Goal: Entertainment & Leisure: Consume media (video, audio)

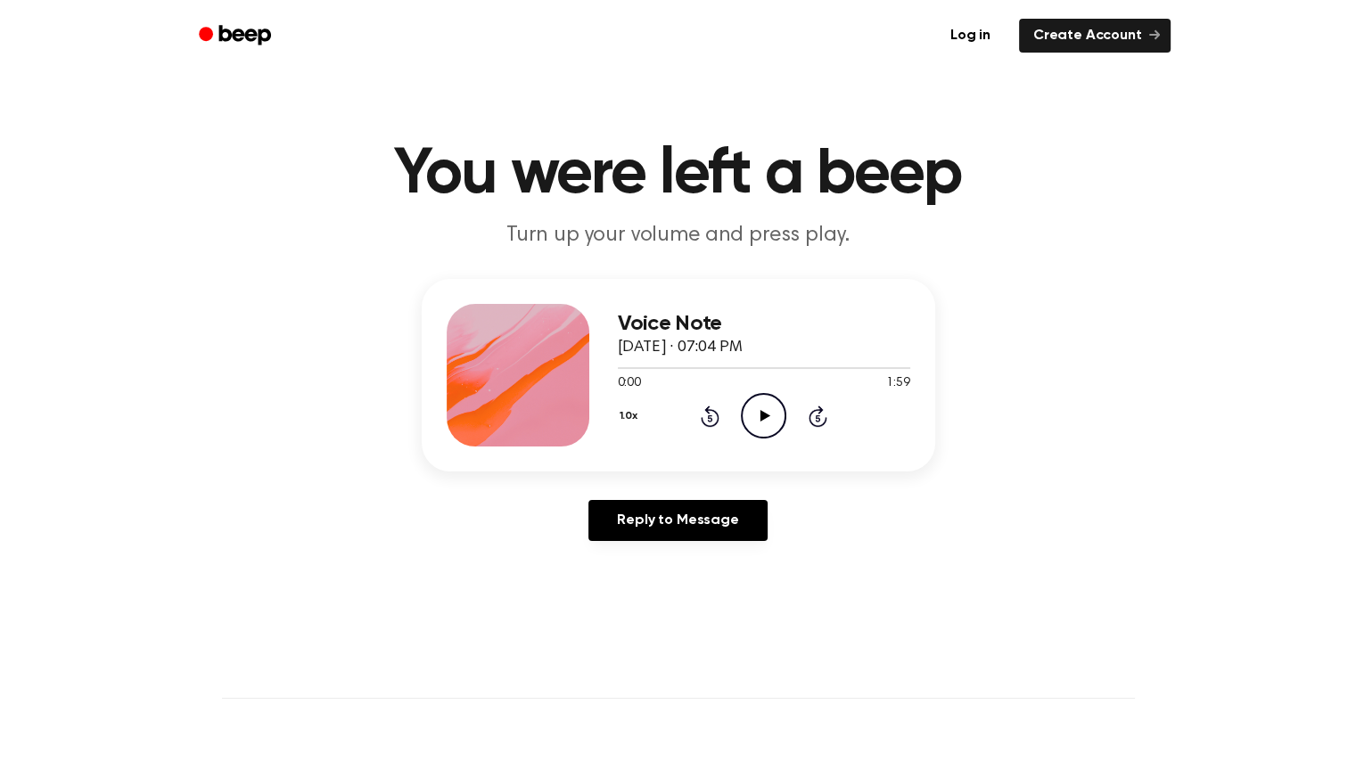
click at [765, 406] on icon "Play Audio" at bounding box center [763, 415] width 45 height 45
click at [863, 464] on div "Voice Note [DATE] · 07:04 PM 0:01 1:59 Your browser does not support the [objec…" at bounding box center [678, 375] width 513 height 193
click at [757, 406] on icon "Pause Audio" at bounding box center [763, 415] width 45 height 45
click at [761, 420] on icon at bounding box center [765, 416] width 10 height 12
click at [761, 413] on icon at bounding box center [763, 416] width 8 height 12
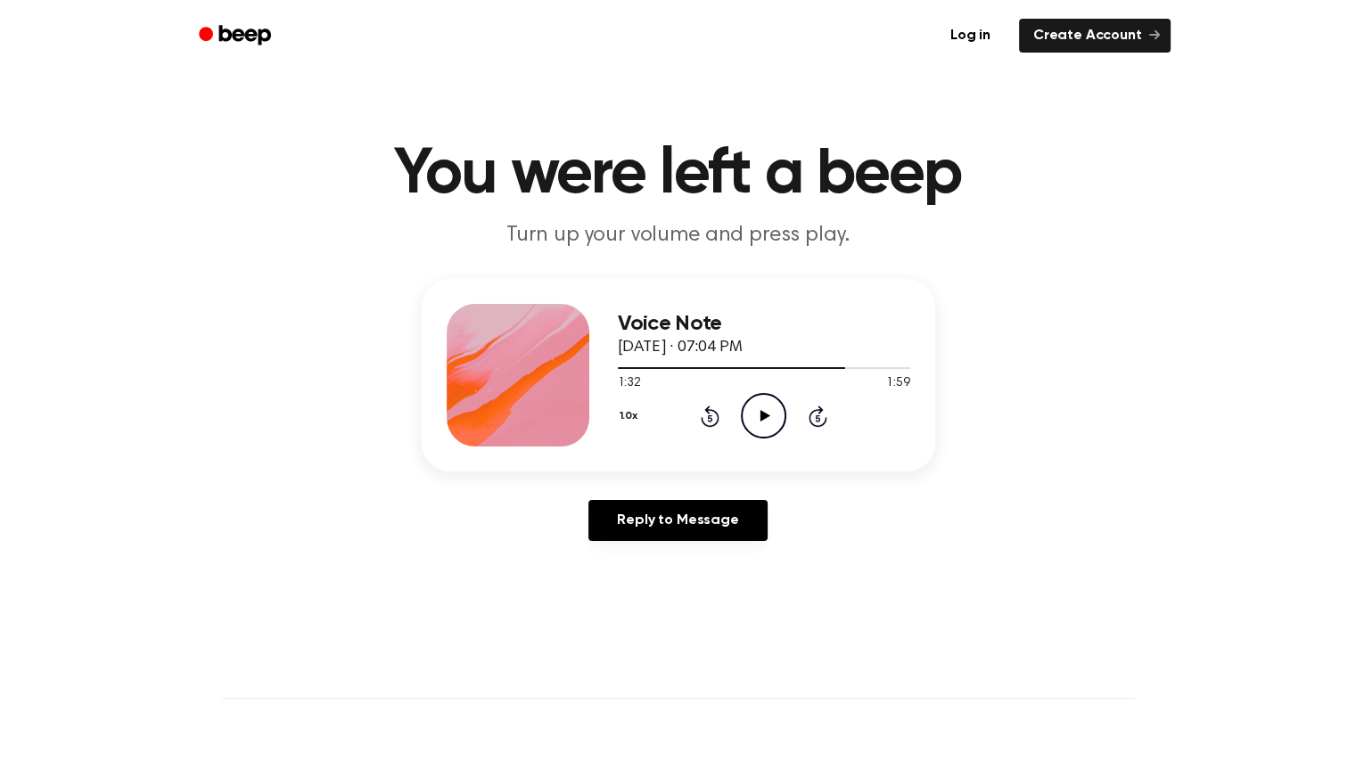
click at [761, 413] on icon at bounding box center [765, 416] width 10 height 12
click at [761, 413] on icon at bounding box center [763, 416] width 8 height 12
click at [769, 413] on icon "Play Audio" at bounding box center [763, 415] width 45 height 45
click at [1030, 356] on div "Voice Note [DATE] · 07:04 PM 1:33 1:59 Your browser does not support the [objec…" at bounding box center [677, 417] width 1313 height 276
